Goal: Navigation & Orientation: Find specific page/section

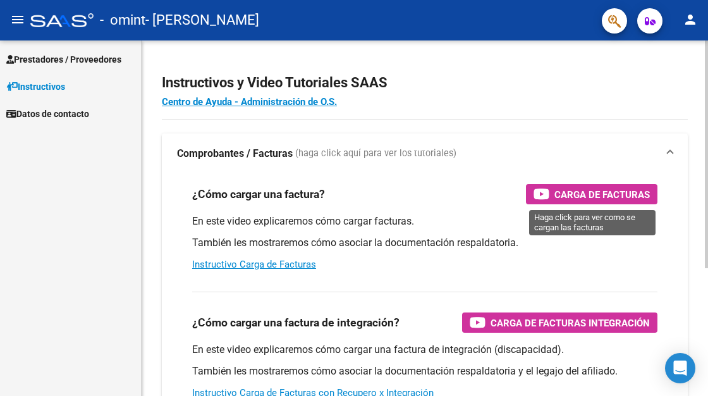
click at [589, 199] on span "Carga de Facturas" at bounding box center [601, 194] width 95 height 16
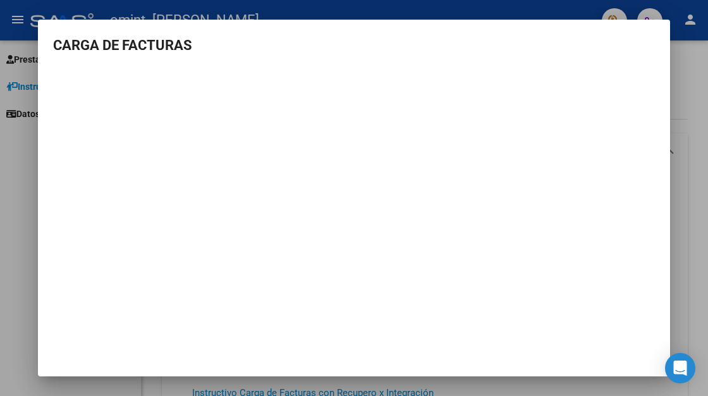
click at [668, 276] on mat-dialog-content "CARGA DE FACTURAS" at bounding box center [354, 160] width 632 height 251
click at [699, 330] on div at bounding box center [354, 198] width 708 height 396
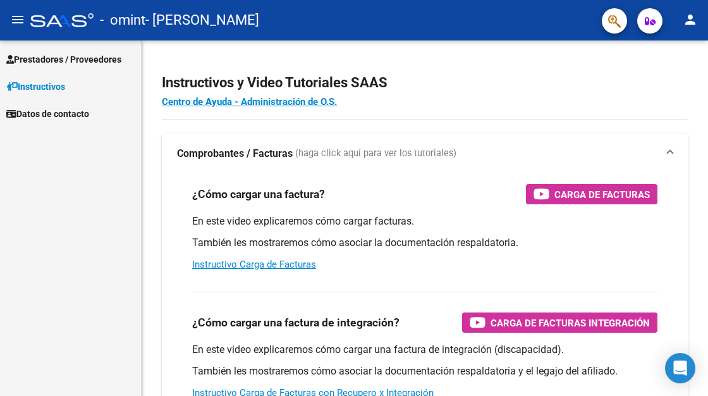
click at [119, 58] on span "Prestadores / Proveedores" at bounding box center [63, 59] width 115 height 14
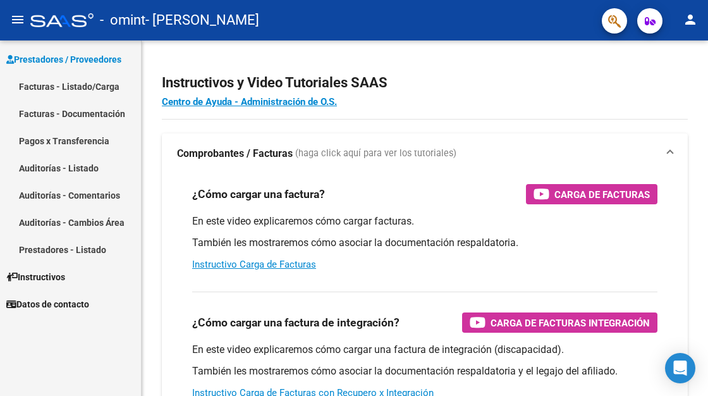
click at [109, 62] on span "Prestadores / Proveedores" at bounding box center [63, 59] width 115 height 14
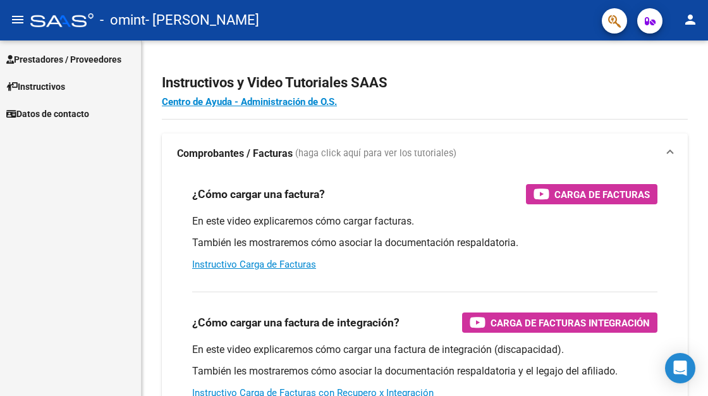
click at [694, 21] on mat-icon "person" at bounding box center [689, 19] width 15 height 15
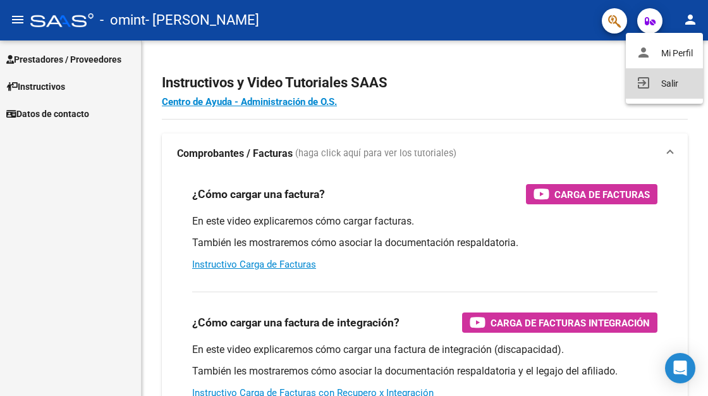
click at [676, 88] on button "exit_to_app Salir" at bounding box center [664, 83] width 77 height 30
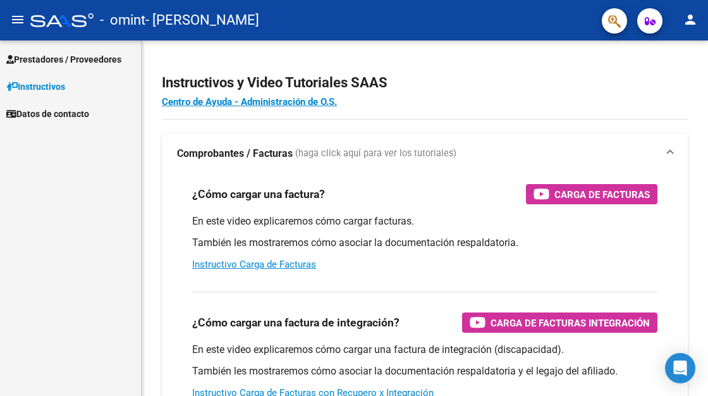
click at [689, 15] on mat-icon "person" at bounding box center [689, 19] width 15 height 15
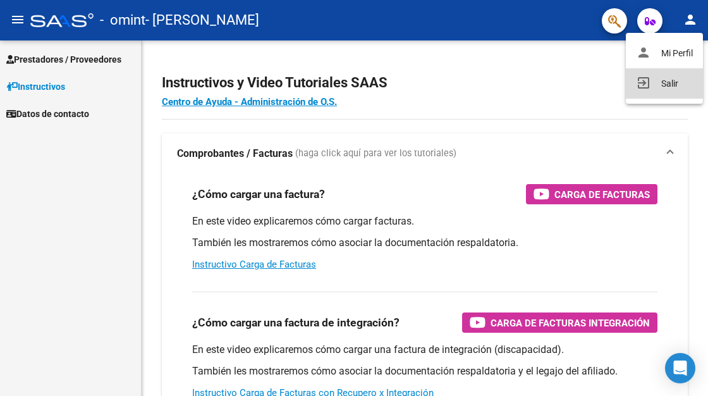
click at [646, 76] on mat-icon "exit_to_app" at bounding box center [643, 82] width 15 height 15
